Goal: Task Accomplishment & Management: Use online tool/utility

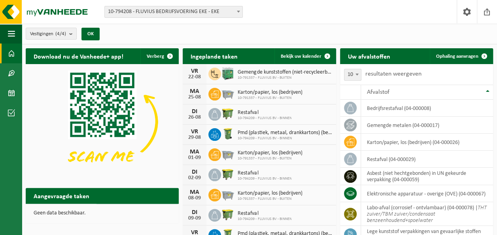
click at [13, 53] on span at bounding box center [11, 53] width 7 height 20
click at [11, 91] on span at bounding box center [11, 93] width 7 height 20
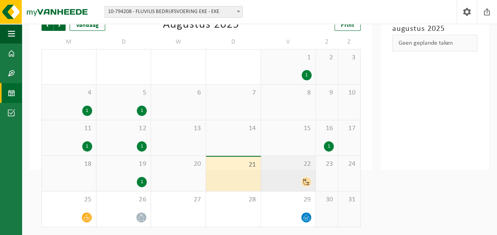
click at [302, 175] on div "22" at bounding box center [288, 173] width 55 height 35
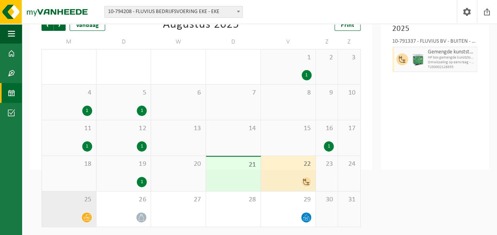
click at [89, 215] on icon at bounding box center [86, 217] width 7 height 7
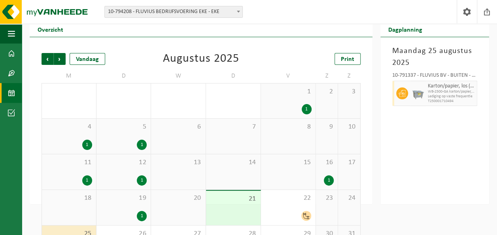
scroll to position [61, 0]
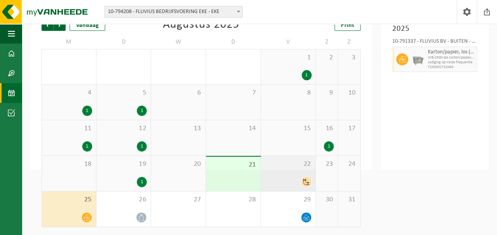
click at [303, 183] on icon at bounding box center [306, 181] width 7 height 7
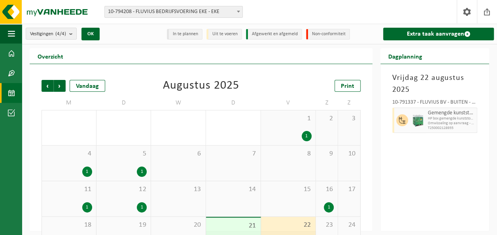
scroll to position [0, 0]
click at [472, 117] on span "button" at bounding box center [471, 120] width 6 height 16
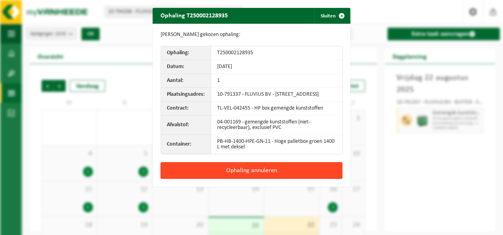
click at [244, 172] on button "Ophaling annuleren" at bounding box center [251, 170] width 182 height 17
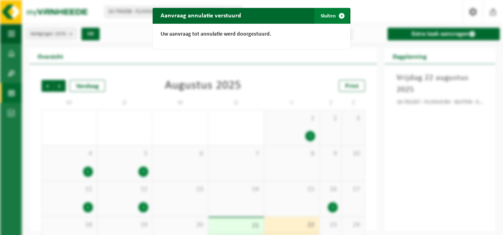
click at [339, 13] on span "button" at bounding box center [341, 16] width 16 height 16
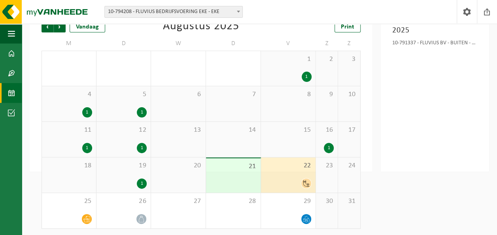
scroll to position [61, 0]
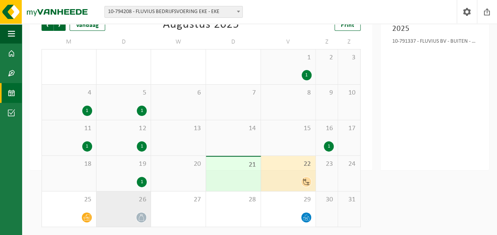
click at [145, 216] on span at bounding box center [141, 217] width 10 height 10
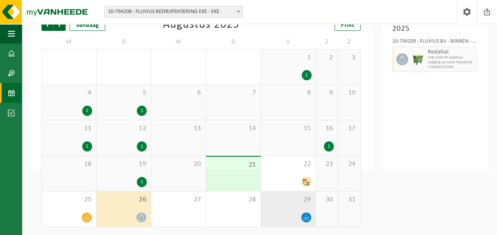
click at [309, 217] on icon at bounding box center [306, 217] width 7 height 7
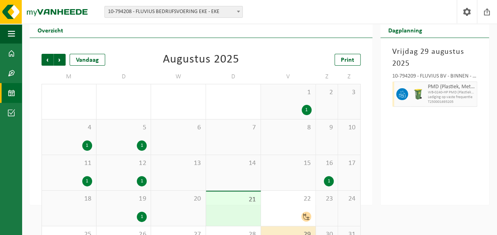
scroll to position [40, 0]
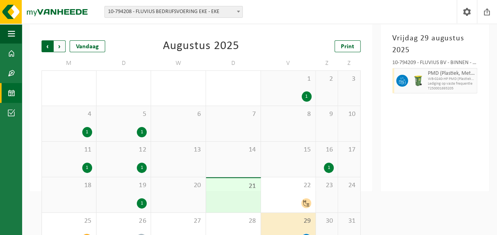
click at [58, 46] on span "Volgende" at bounding box center [60, 46] width 12 height 12
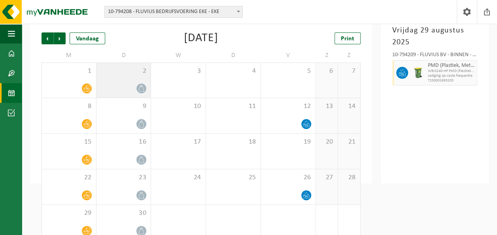
scroll to position [61, 0]
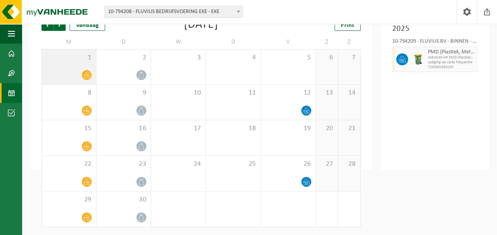
click at [85, 74] on icon at bounding box center [86, 75] width 7 height 6
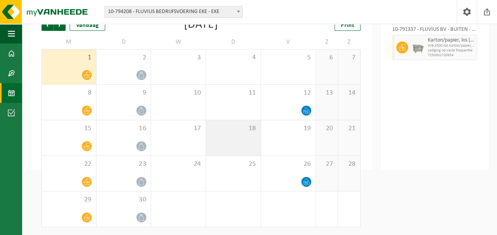
scroll to position [0, 0]
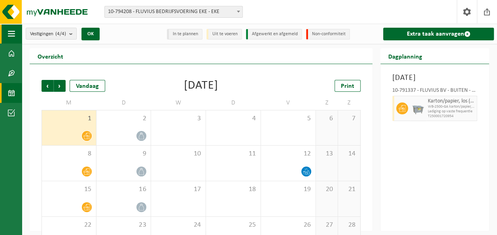
click at [13, 34] on span "button" at bounding box center [11, 34] width 7 height 20
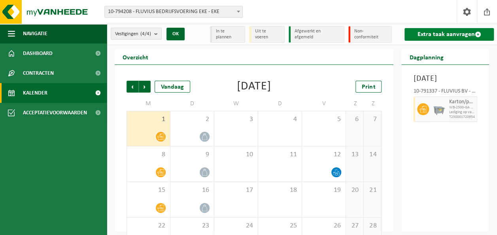
click at [449, 34] on link "Extra taak aanvragen" at bounding box center [448, 34] width 89 height 13
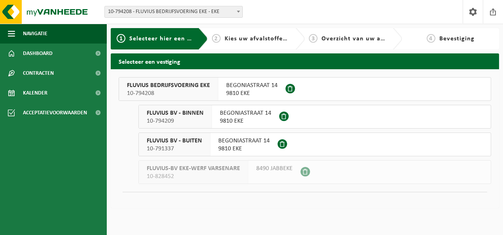
click at [258, 114] on span "BEGONIASTRAAT 14" at bounding box center [245, 113] width 51 height 8
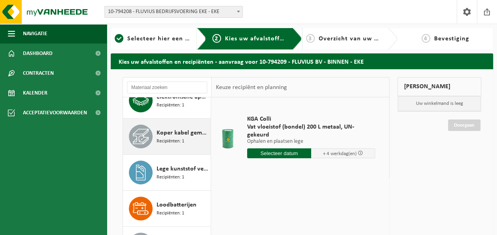
scroll to position [158, 0]
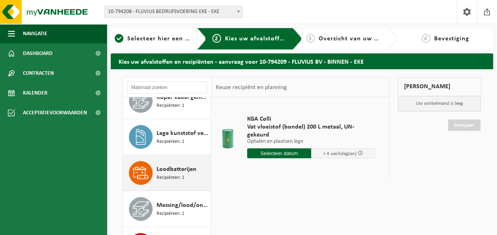
click at [178, 175] on span "Recipiënten: 1" at bounding box center [170, 178] width 28 height 8
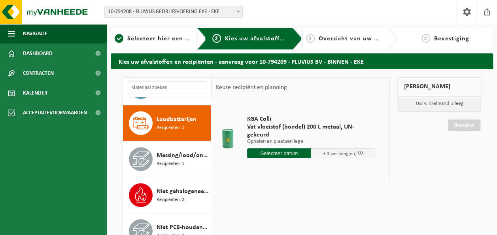
scroll to position [215, 0]
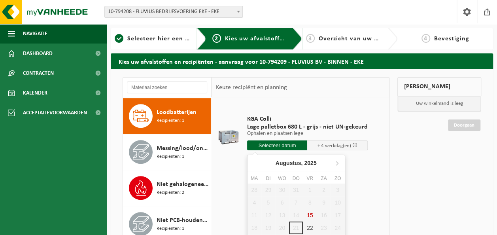
click at [273, 146] on input "text" at bounding box center [277, 145] width 60 height 10
click at [309, 228] on div "22" at bounding box center [310, 227] width 14 height 13
type input "Van 2025-08-22"
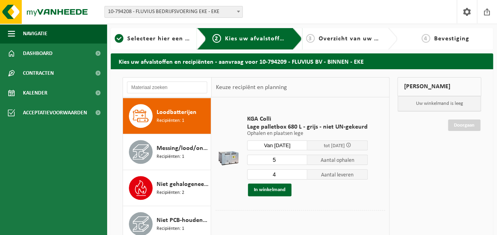
click at [300, 158] on input "5" at bounding box center [277, 159] width 60 height 10
click at [300, 158] on input "6" at bounding box center [277, 159] width 60 height 10
click at [300, 160] on input "5" at bounding box center [277, 159] width 60 height 10
click at [300, 160] on input "4" at bounding box center [277, 159] width 60 height 10
click at [300, 160] on input "3" at bounding box center [277, 159] width 60 height 10
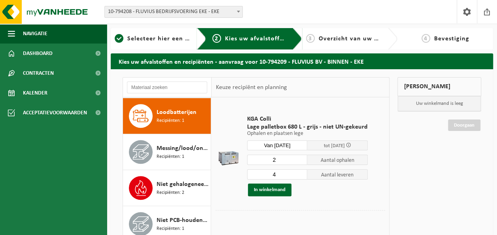
click at [300, 160] on input "2" at bounding box center [277, 159] width 60 height 10
type input "1"
click at [300, 160] on input "1" at bounding box center [277, 159] width 60 height 10
click at [299, 175] on input "3" at bounding box center [277, 174] width 60 height 10
click at [299, 175] on input "2" at bounding box center [277, 174] width 60 height 10
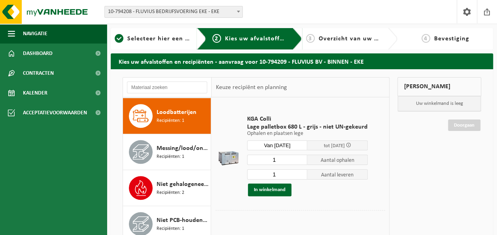
click at [299, 175] on input "1" at bounding box center [277, 174] width 60 height 10
click at [299, 175] on input "0" at bounding box center [277, 174] width 60 height 10
type input "1"
click at [299, 171] on input "1" at bounding box center [277, 174] width 60 height 10
click at [273, 190] on button "In winkelmand" at bounding box center [269, 189] width 43 height 13
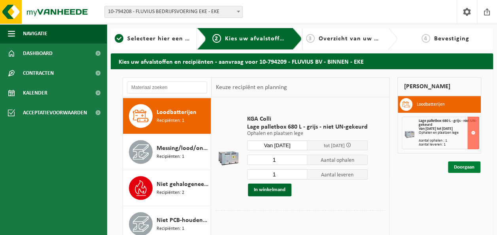
click at [465, 166] on link "Doorgaan" at bounding box center [464, 166] width 32 height 11
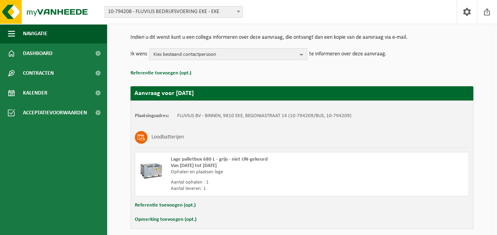
scroll to position [109, 0]
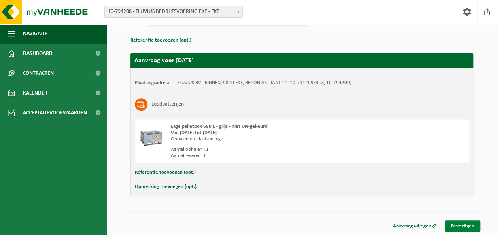
click at [461, 225] on link "Bevestigen" at bounding box center [462, 225] width 36 height 11
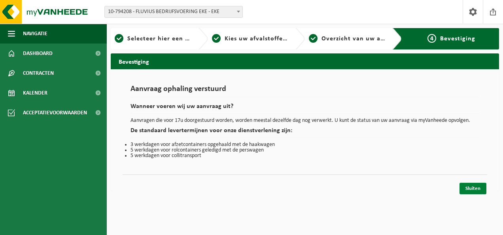
click at [473, 189] on link "Sluiten" at bounding box center [472, 188] width 27 height 11
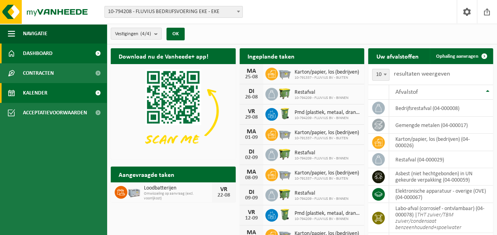
click at [48, 92] on link "Kalender" at bounding box center [53, 93] width 107 height 20
